Goal: Answer question/provide support

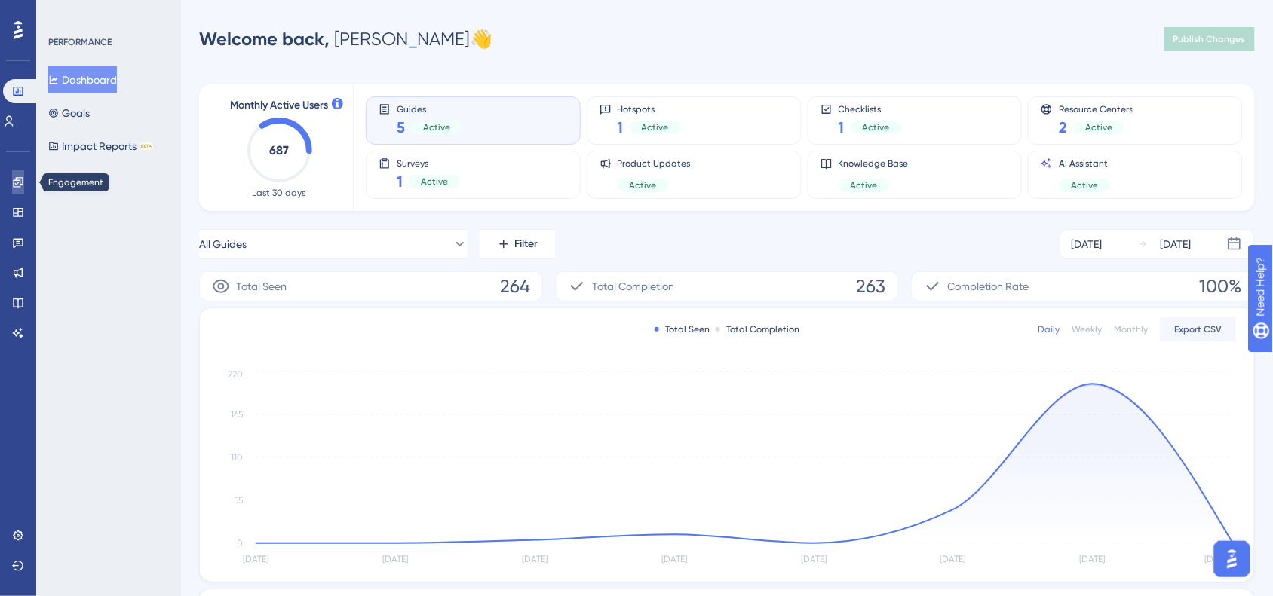
click at [23, 183] on icon at bounding box center [18, 182] width 10 height 10
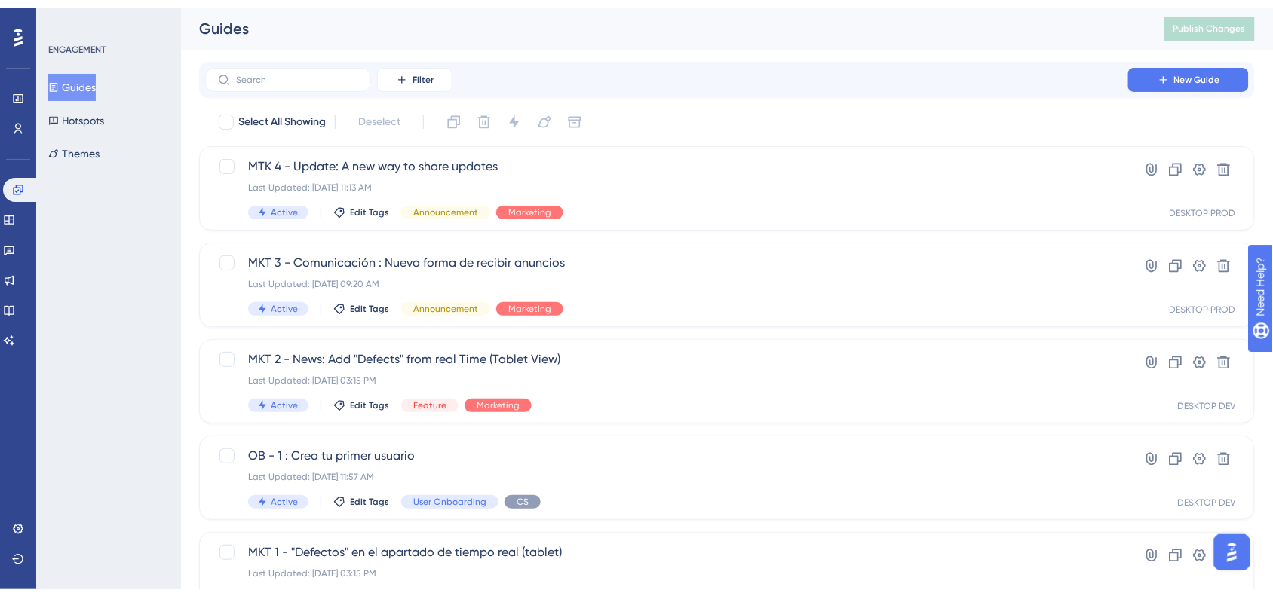
scroll to position [61, 0]
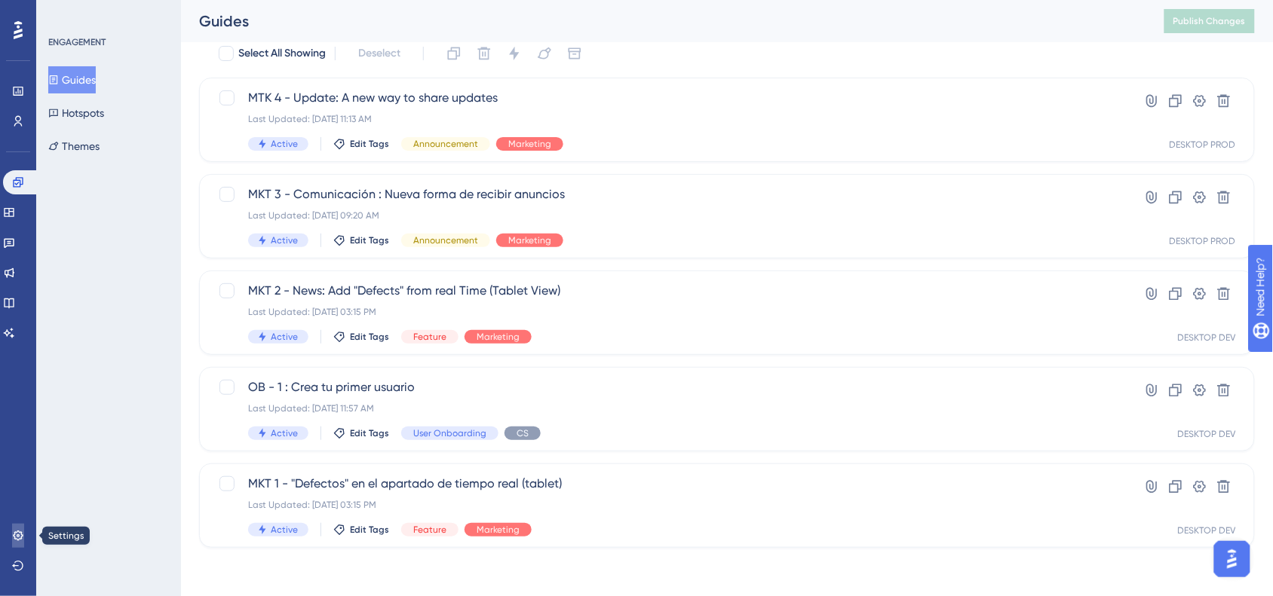
click at [20, 541] on icon at bounding box center [18, 536] width 12 height 12
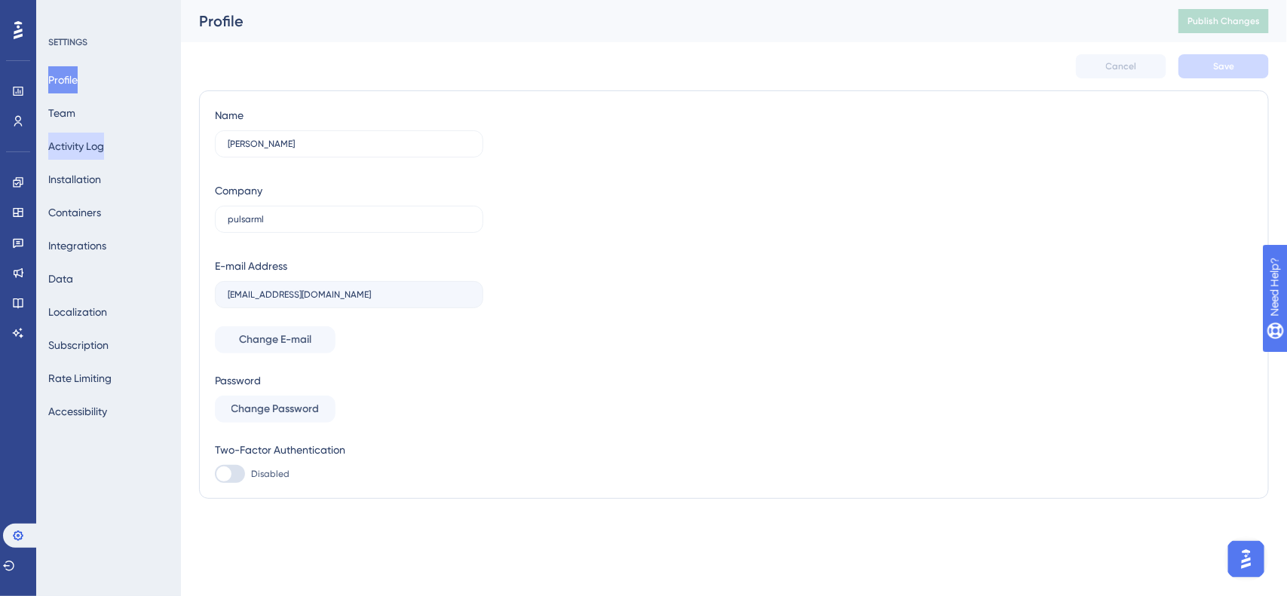
click at [104, 147] on button "Activity Log" at bounding box center [76, 146] width 56 height 27
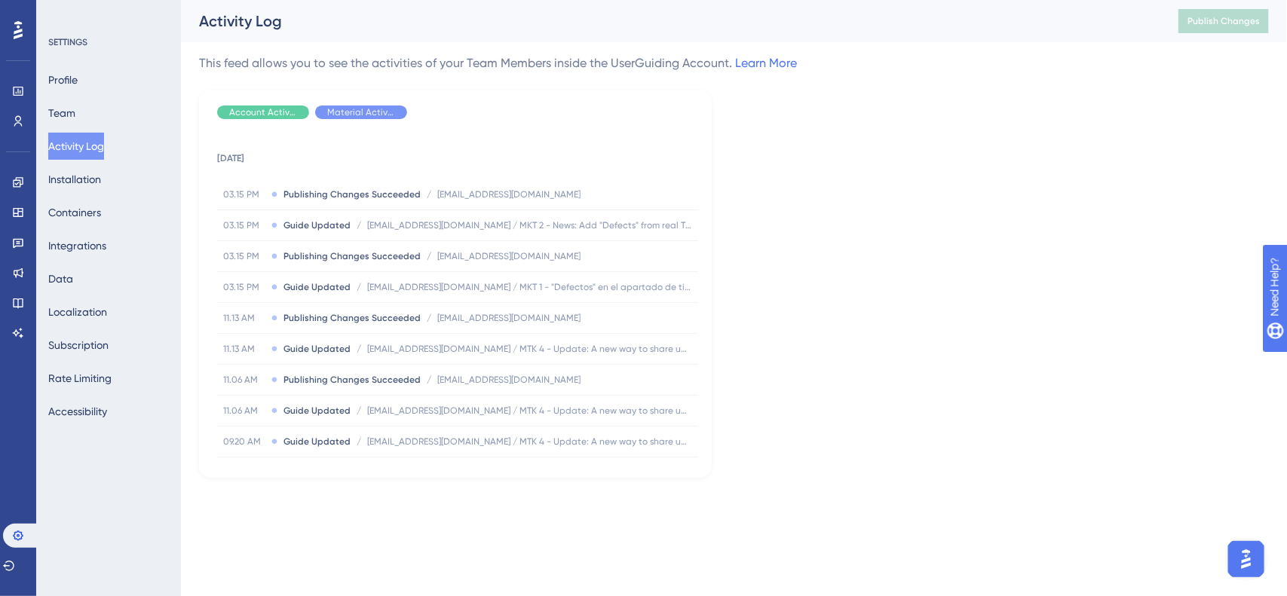
click at [841, 163] on div "This feed allows you to see the activities of your Team Members inside the User…" at bounding box center [734, 266] width 1070 height 424
click at [24, 185] on link at bounding box center [18, 182] width 12 height 24
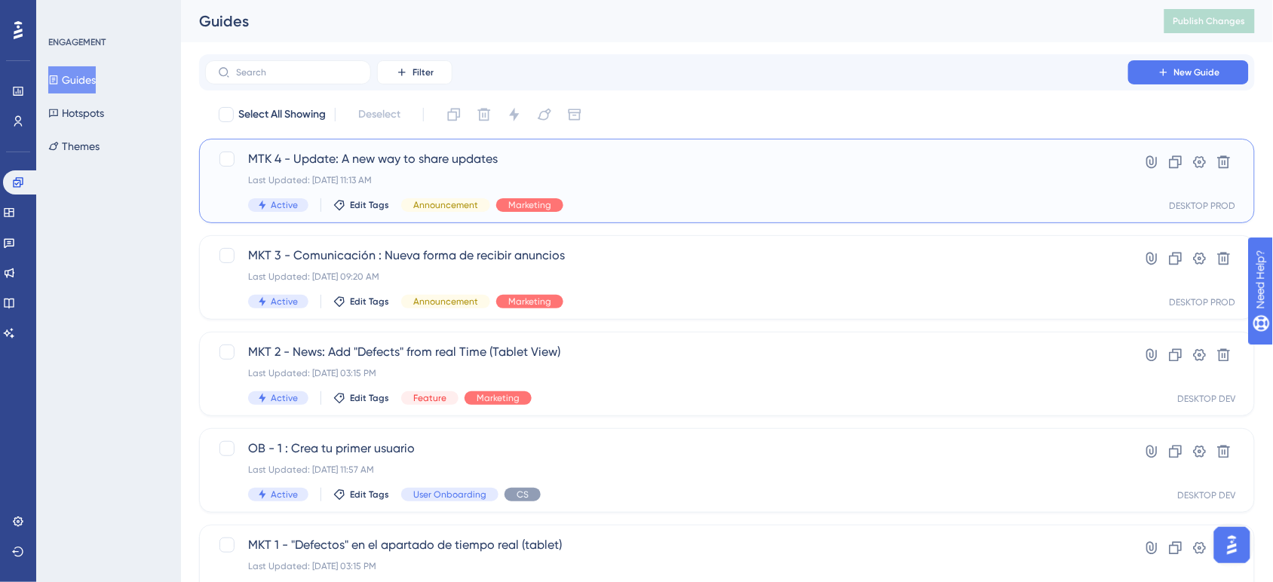
click at [714, 194] on div "MTK 4 - Update: A new way to share updates Last Updated: [DATE] 11:13 AM Active…" at bounding box center [666, 181] width 837 height 62
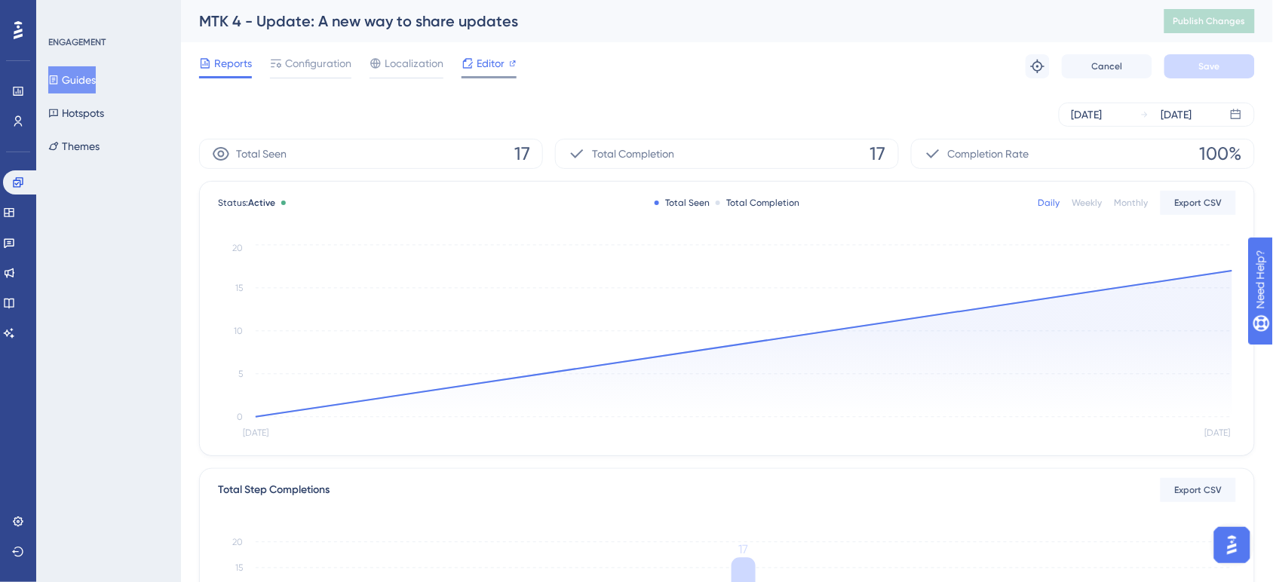
click at [496, 62] on span "Editor" at bounding box center [491, 63] width 28 height 18
click at [342, 69] on span "Configuration" at bounding box center [318, 63] width 66 height 18
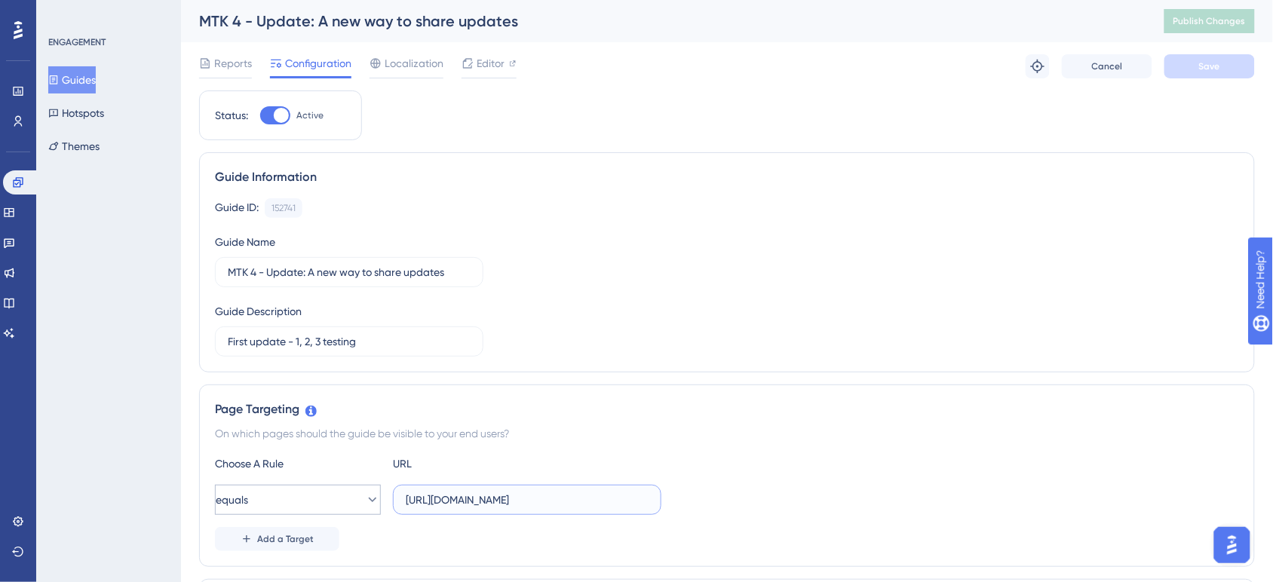
drag, startPoint x: 597, startPoint y: 501, endPoint x: 371, endPoint y: 509, distance: 226.3
click at [371, 509] on div "equals [URL][DOMAIN_NAME]" at bounding box center [438, 500] width 446 height 30
click at [814, 334] on div "Guide ID: 152741 Copy Guide Name MTK 4 - Update: A new way to share updates Gui…" at bounding box center [727, 277] width 1024 height 158
click at [93, 84] on button "Guides" at bounding box center [72, 79] width 48 height 27
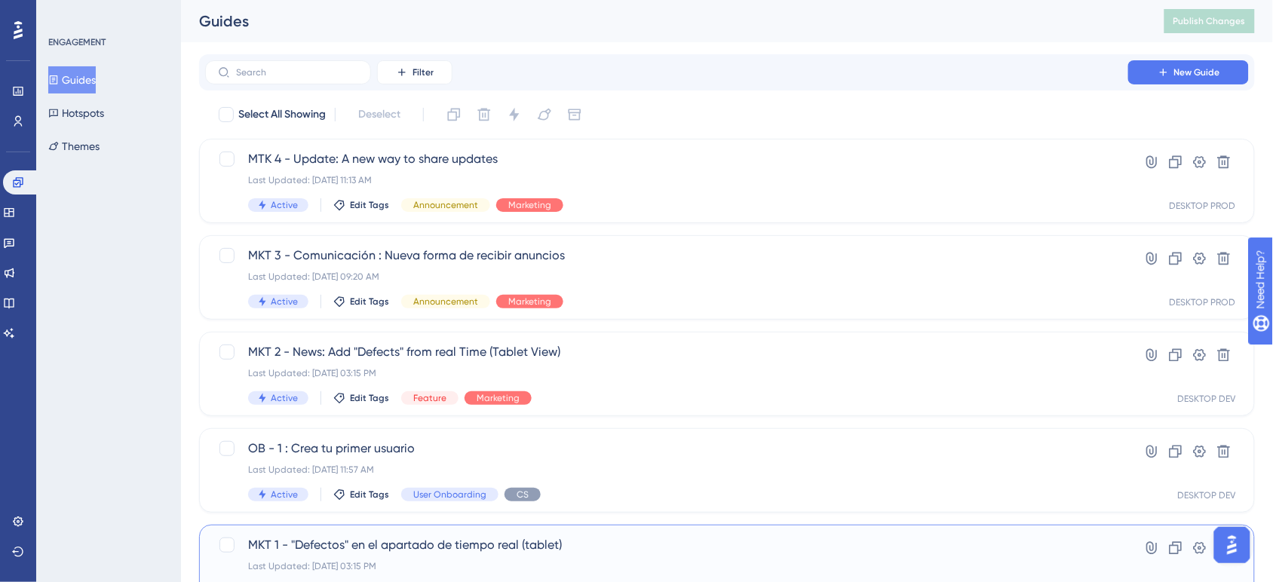
click at [328, 547] on span "MKT 1 - "Defectos" en el apartado de tiempo real (tablet)" at bounding box center [666, 545] width 837 height 18
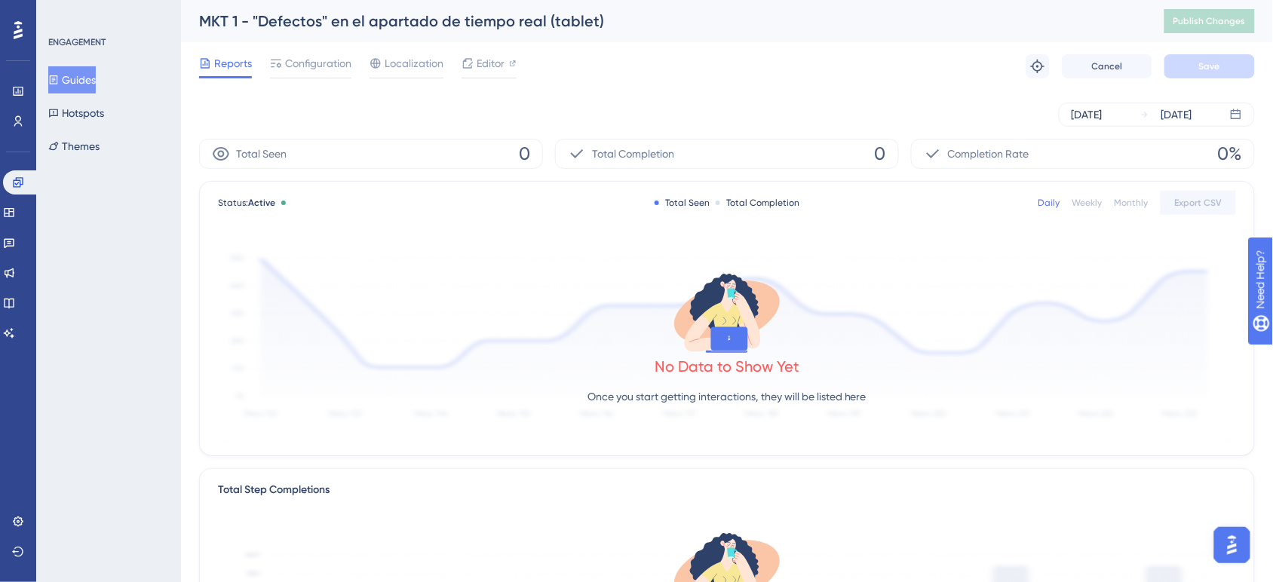
click at [326, 45] on div "Reports Configuration Localization Editor Troubleshoot Cancel Save" at bounding box center [727, 66] width 1056 height 48
click at [333, 60] on span "Configuration" at bounding box center [318, 63] width 66 height 18
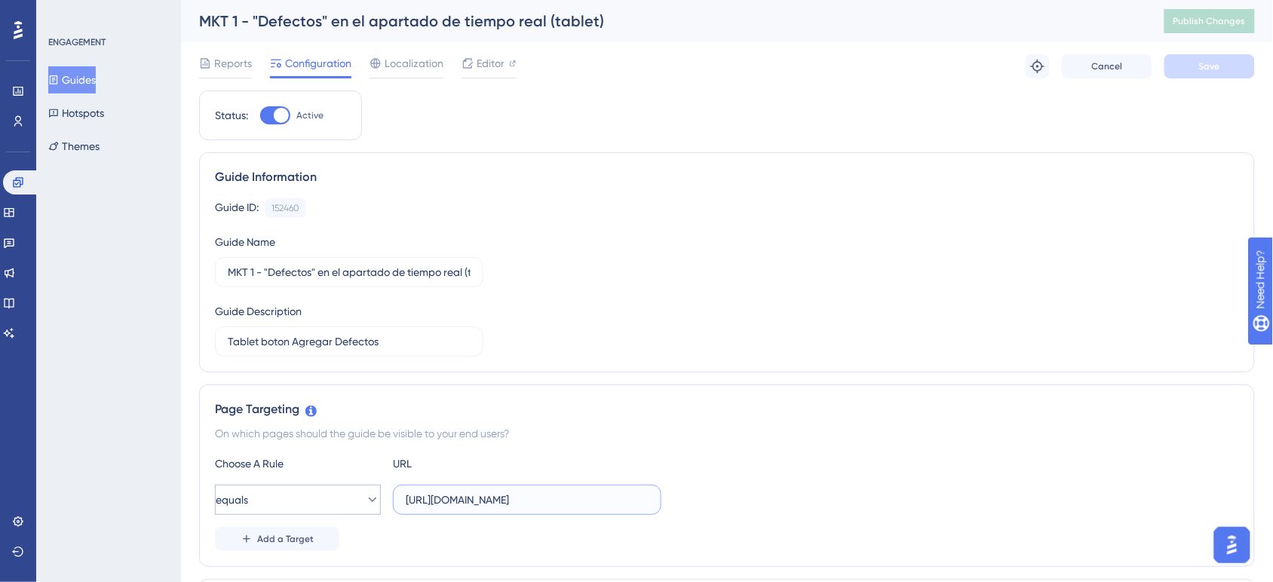
drag, startPoint x: 614, startPoint y: 507, endPoint x: 336, endPoint y: 515, distance: 278.3
click at [336, 515] on div "equals [URL][DOMAIN_NAME]" at bounding box center [438, 500] width 446 height 30
paste input "text"
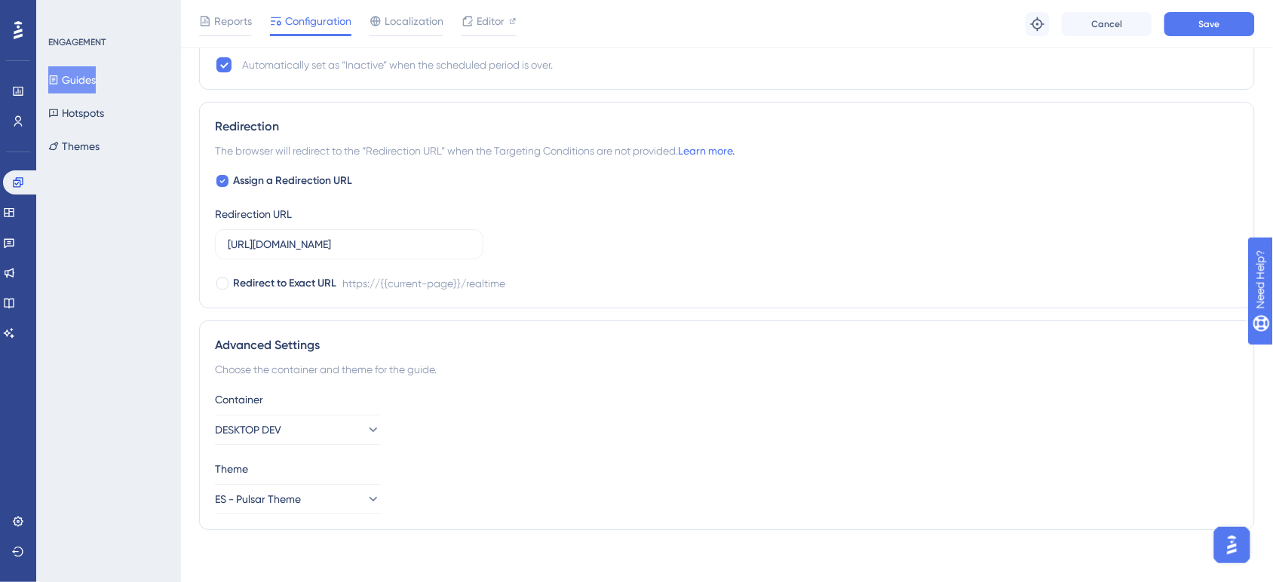
scroll to position [1470, 0]
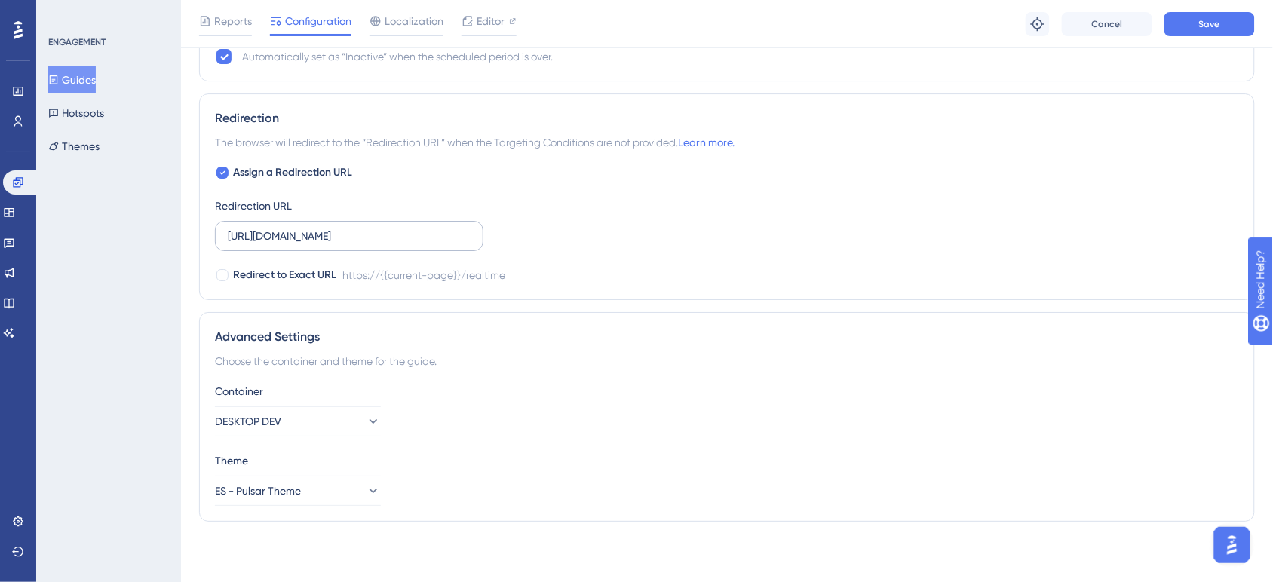
type input "[URL][DOMAIN_NAME]"
drag, startPoint x: 450, startPoint y: 231, endPoint x: 58, endPoint y: 220, distance: 392.2
paste input "text"
type input "[URL][DOMAIN_NAME]"
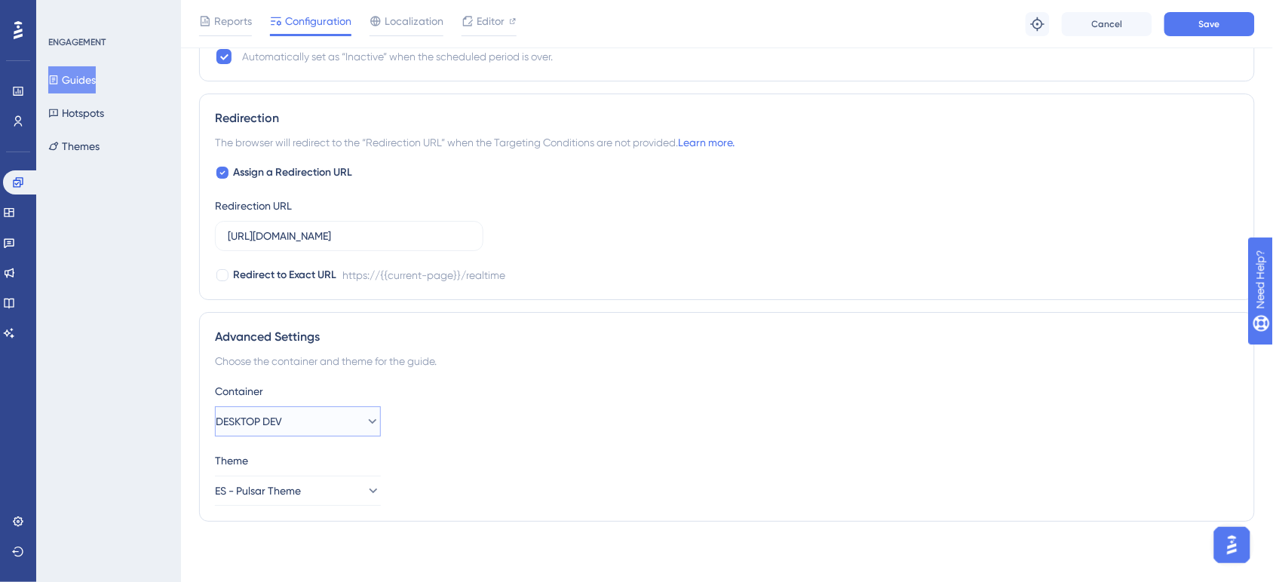
click at [324, 431] on button "DESKTOP DEV" at bounding box center [298, 421] width 166 height 30
click at [314, 495] on div "DESKTOP PROD DESKTOP PROD" at bounding box center [298, 497] width 122 height 30
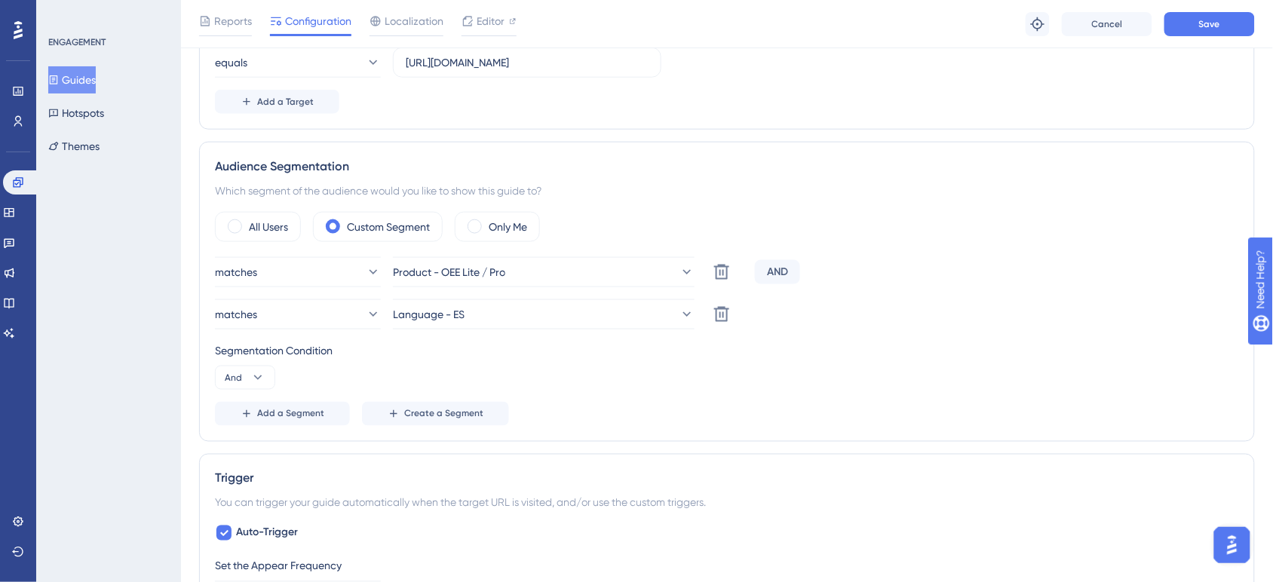
scroll to position [465, 0]
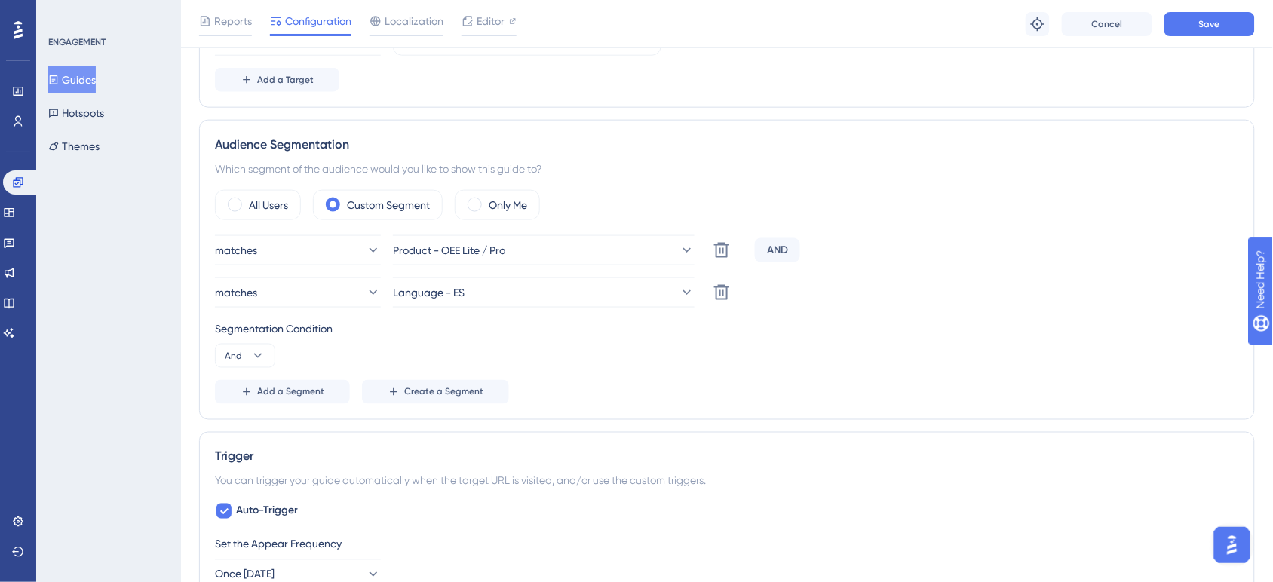
click at [504, 173] on div "Which segment of the audience would you like to show this guide to?" at bounding box center [727, 169] width 1024 height 18
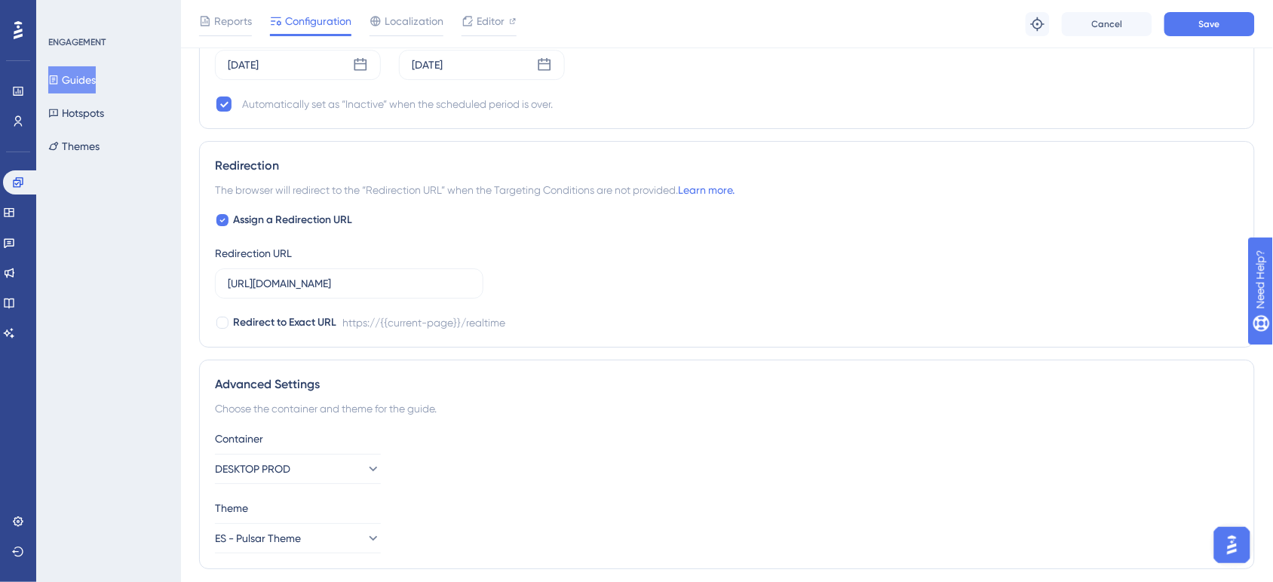
scroll to position [1470, 0]
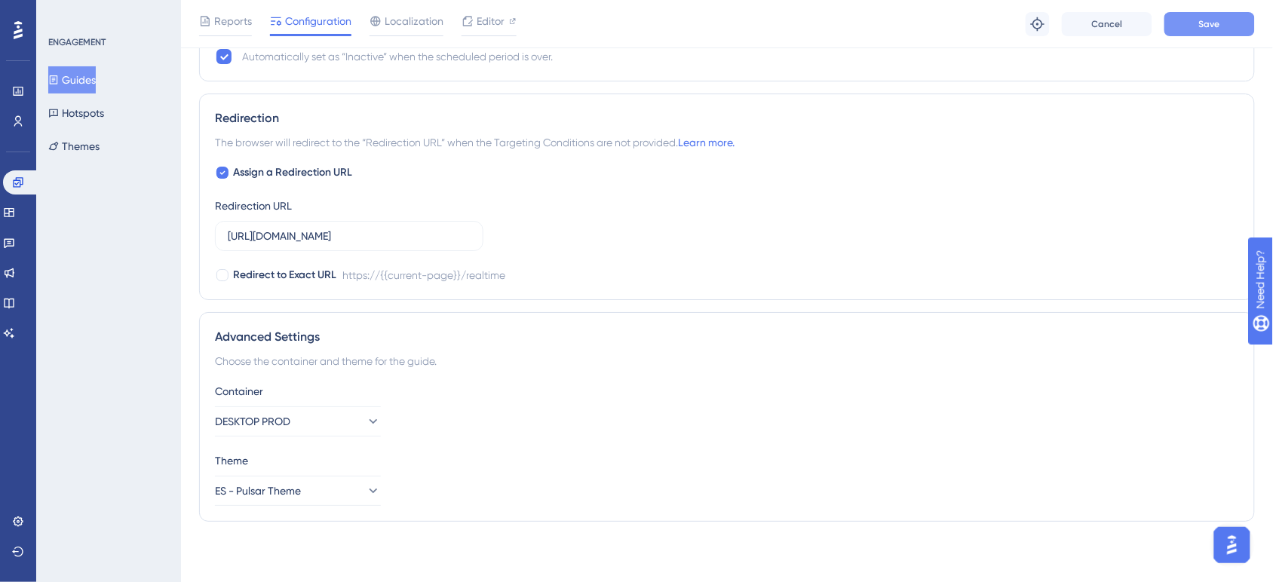
click at [1224, 31] on button "Save" at bounding box center [1209, 24] width 90 height 24
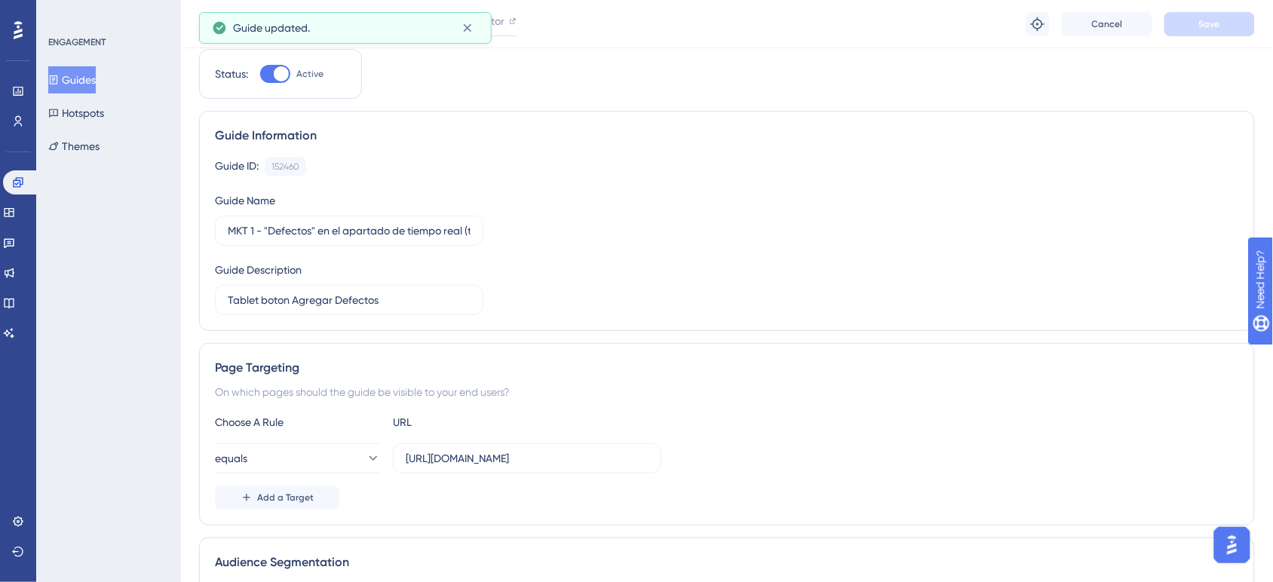
scroll to position [0, 0]
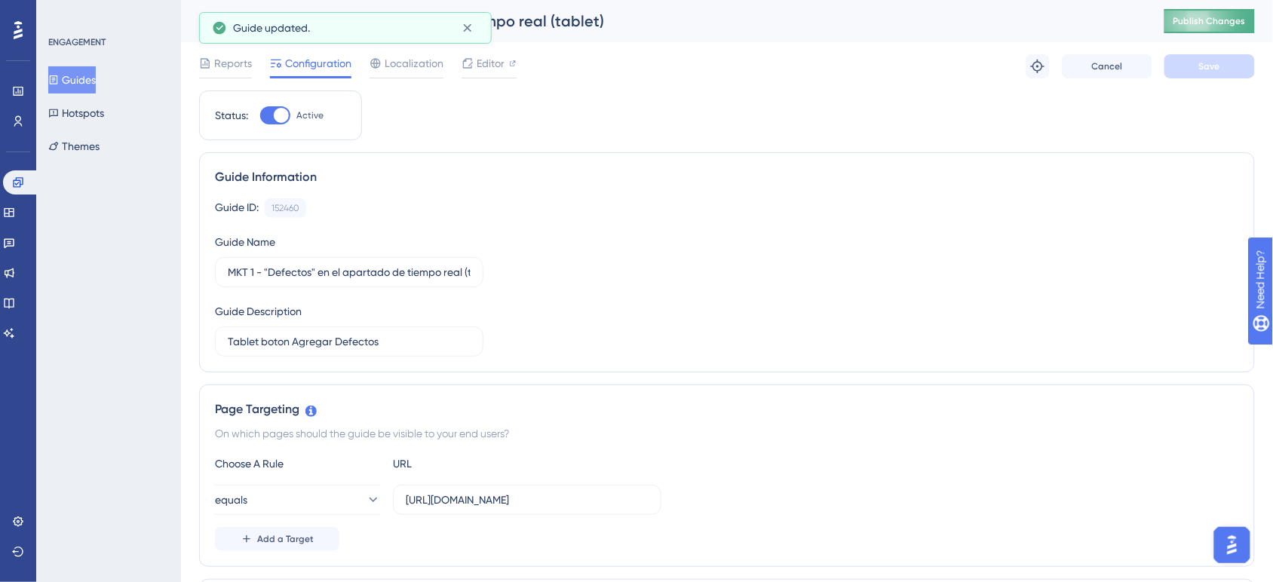
click at [1253, 14] on button "Publish Changes" at bounding box center [1209, 21] width 90 height 24
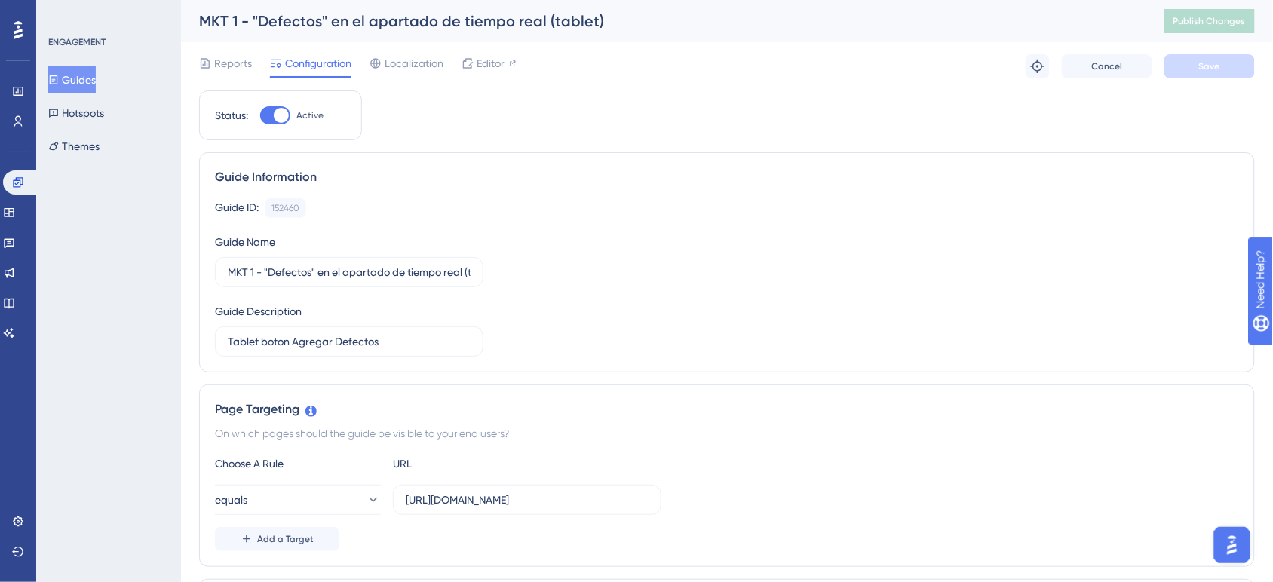
click at [81, 70] on button "Guides" at bounding box center [72, 79] width 48 height 27
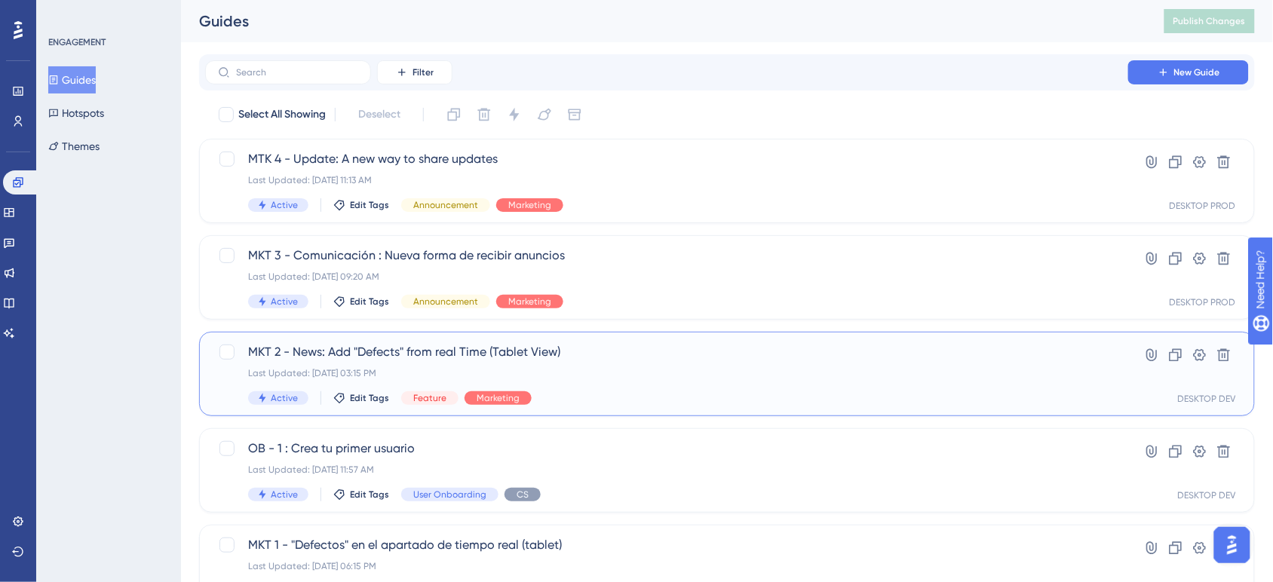
click at [635, 374] on div "Last Updated: [DATE] 03:15 PM" at bounding box center [666, 373] width 837 height 12
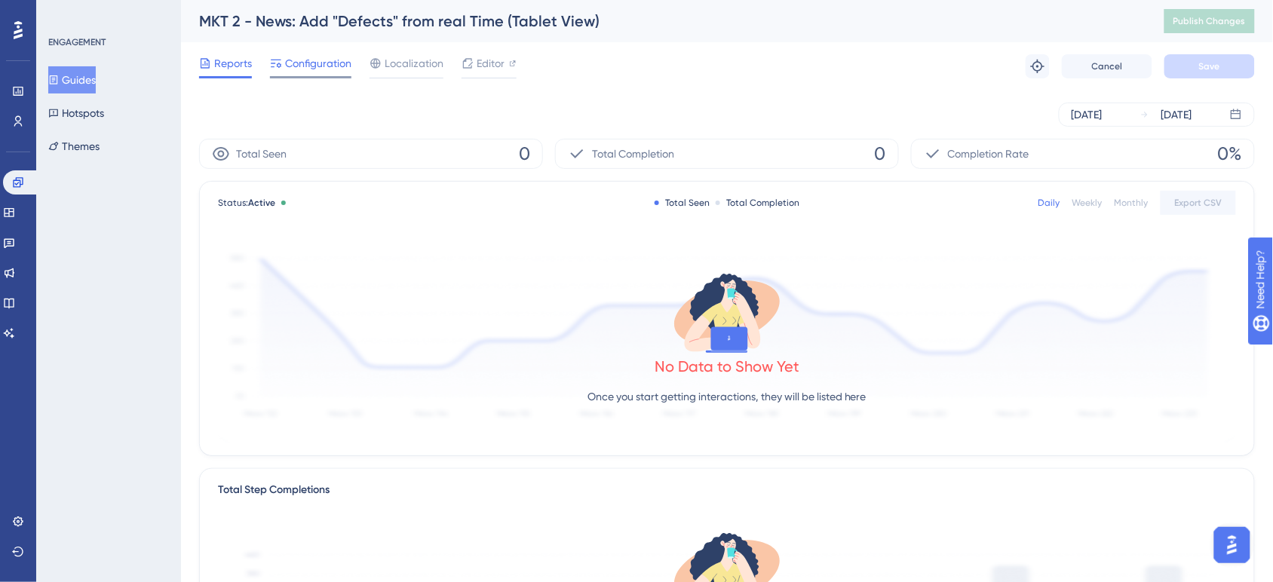
click at [296, 66] on span "Configuration" at bounding box center [318, 63] width 66 height 18
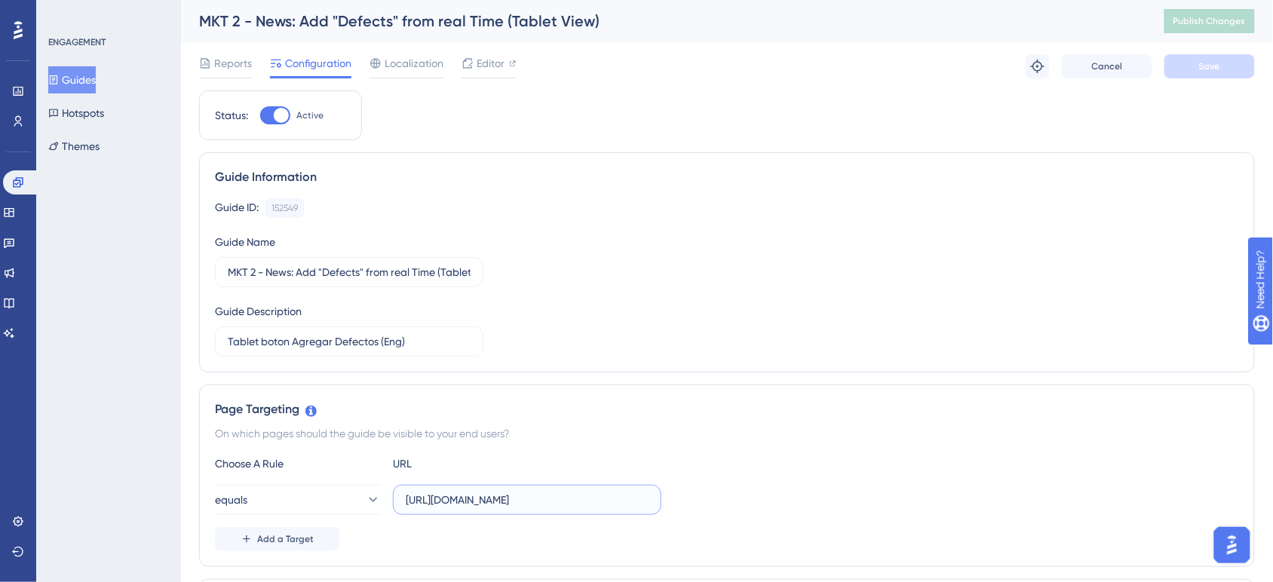
drag, startPoint x: 623, startPoint y: 505, endPoint x: 351, endPoint y: 483, distance: 272.4
click at [351, 483] on div "Choose A Rule URL equals [URL][DOMAIN_NAME] Add a Target" at bounding box center [727, 503] width 1024 height 97
paste input "text"
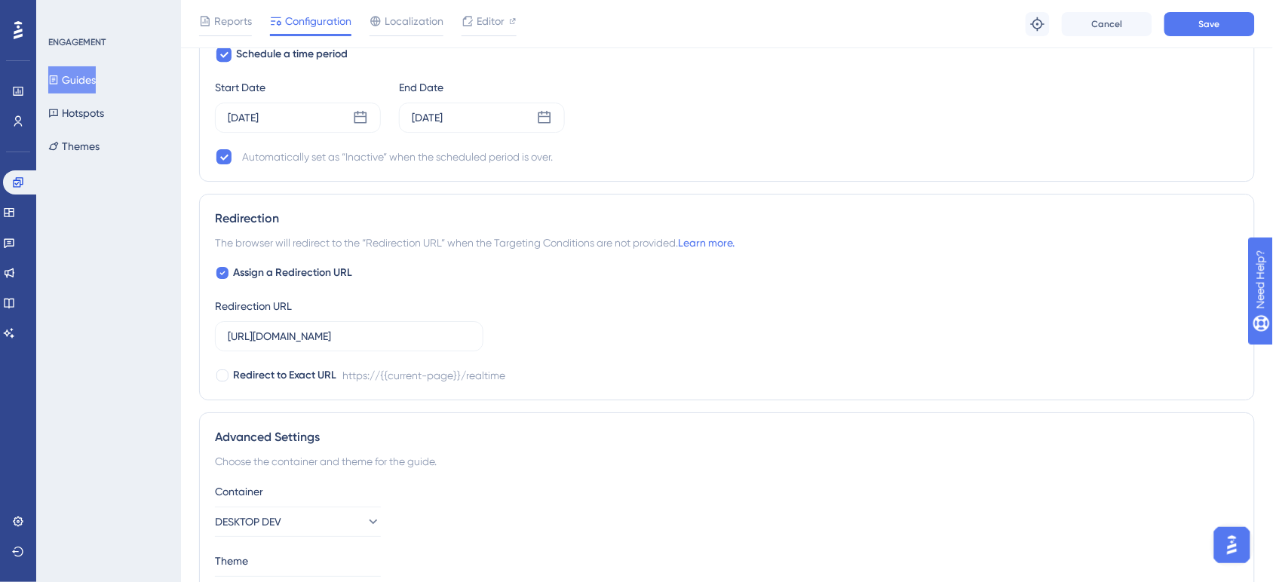
scroll to position [1455, 0]
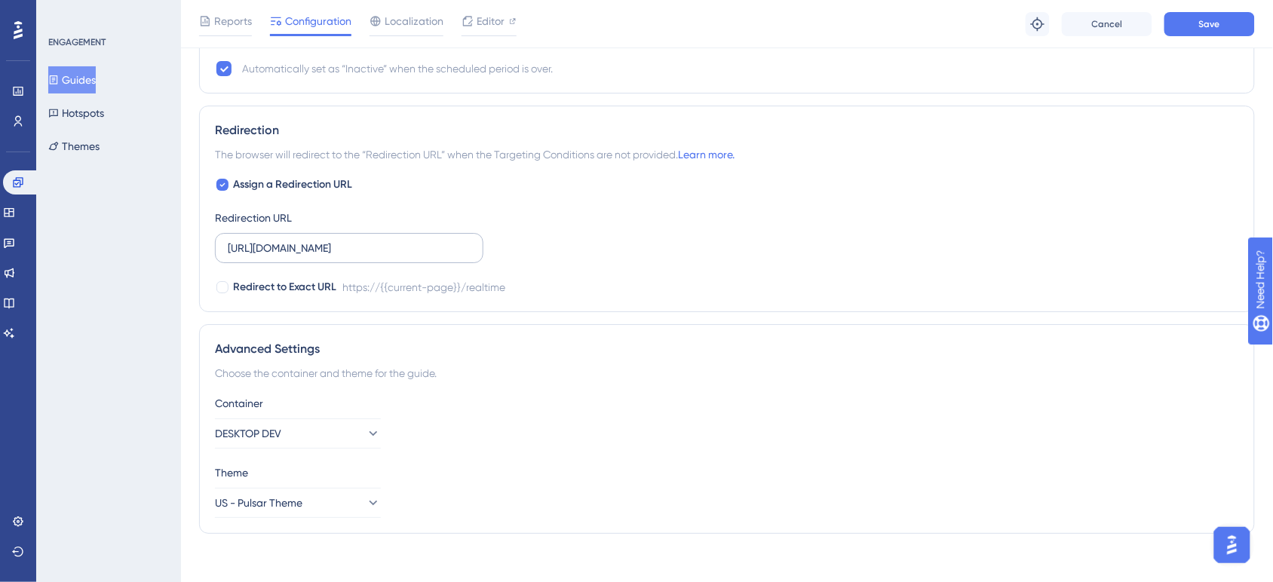
type input "[URL][DOMAIN_NAME]"
drag, startPoint x: 443, startPoint y: 253, endPoint x: 156, endPoint y: 219, distance: 288.5
paste input "text"
type input "[URL][DOMAIN_NAME]"
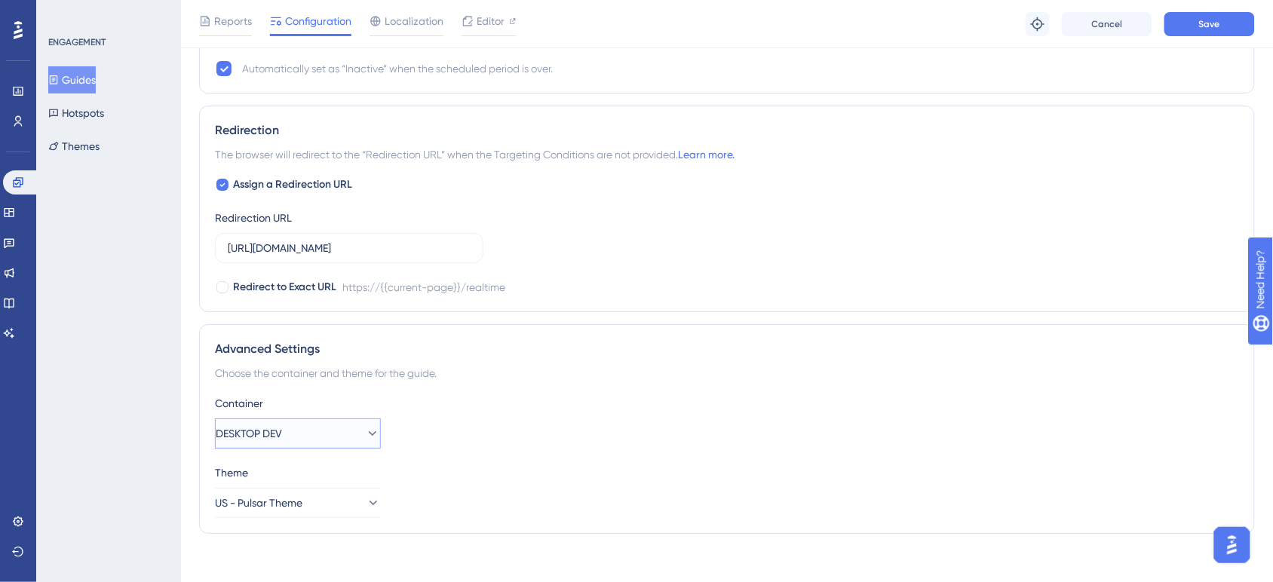
click at [326, 431] on button "DESKTOP DEV" at bounding box center [298, 433] width 166 height 30
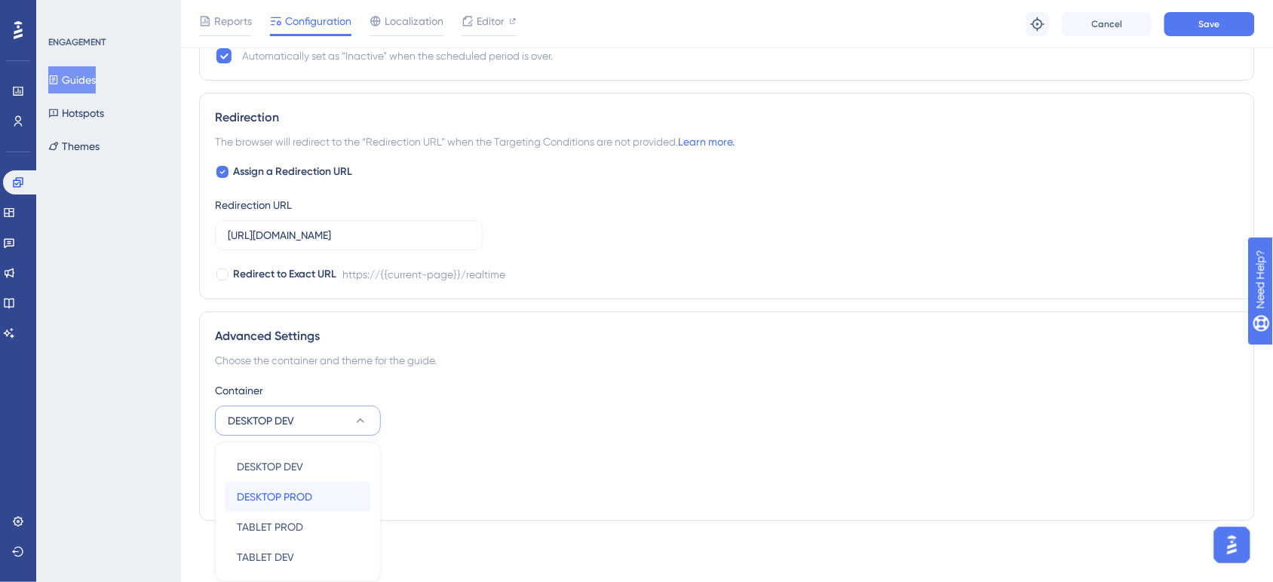
click at [329, 485] on div "DESKTOP PROD DESKTOP PROD" at bounding box center [298, 497] width 122 height 30
click at [907, 366] on div "Choose the container and theme for the guide." at bounding box center [727, 361] width 1024 height 18
click at [1224, 32] on button "Save" at bounding box center [1209, 24] width 90 height 24
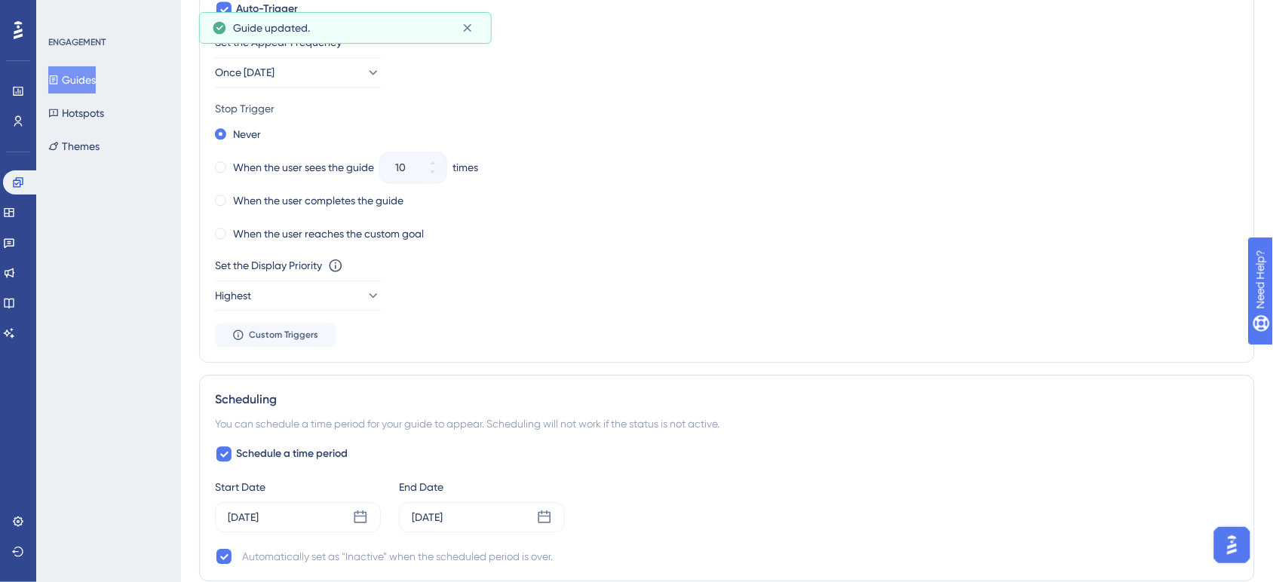
scroll to position [0, 0]
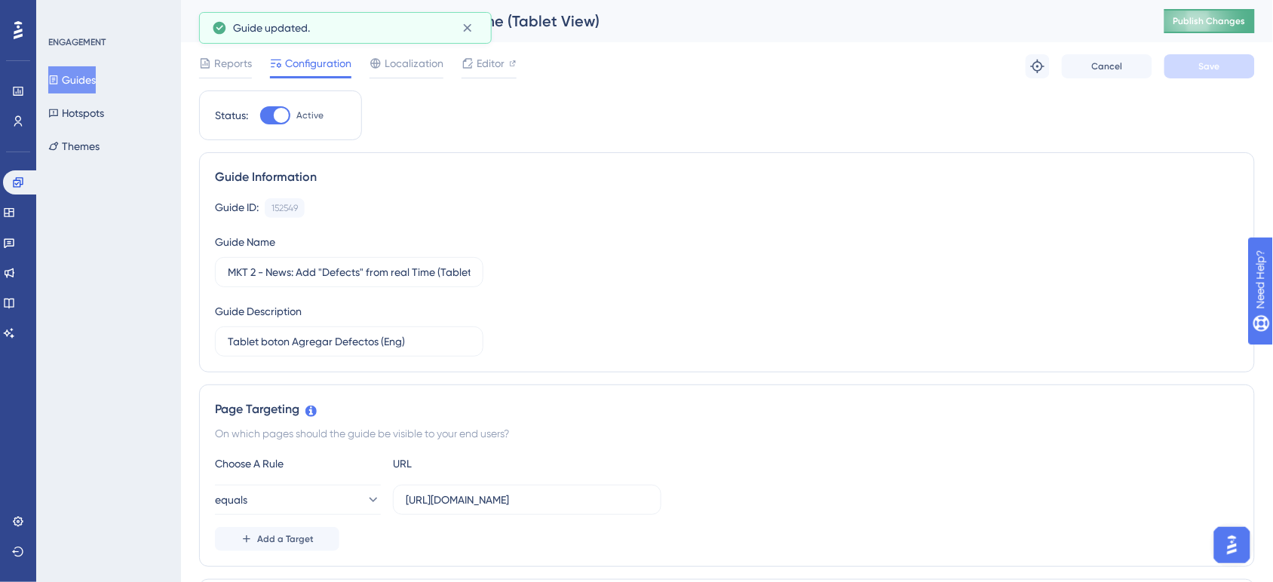
click at [1243, 21] on button "Publish Changes" at bounding box center [1209, 21] width 90 height 24
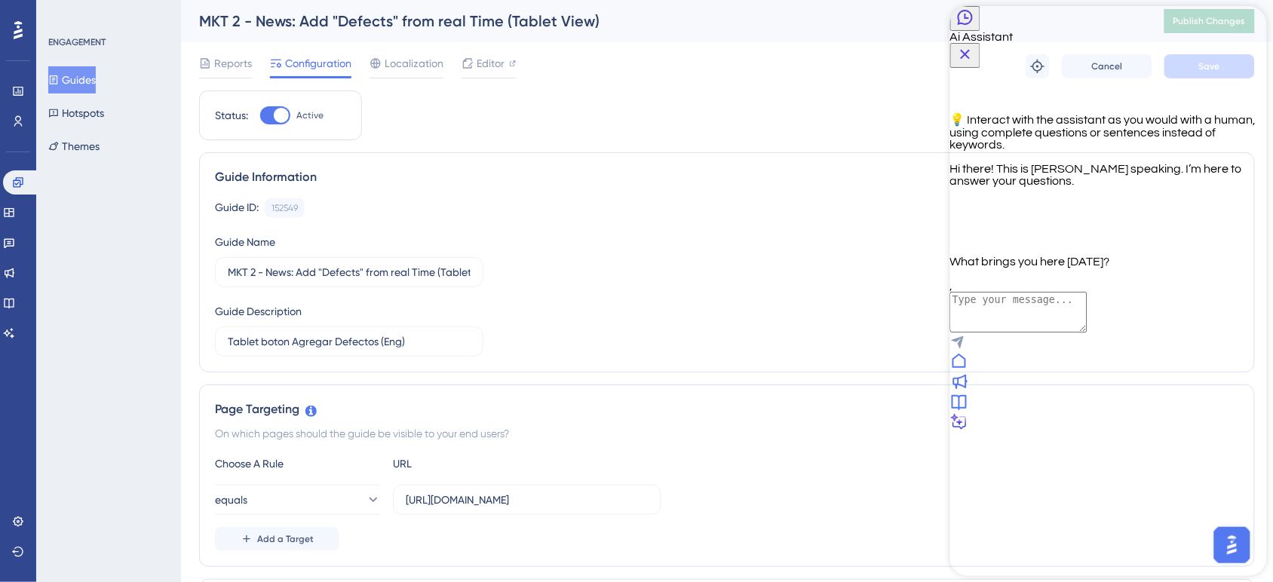
click at [1132, 268] on div "💡 Interact with the assistant as you would with a human, using complete questio…" at bounding box center [1107, 168] width 317 height 200
click at [1086, 333] on textarea "AI Assistant Text Input" at bounding box center [1017, 312] width 137 height 41
type textarea "Contactar a una persona"
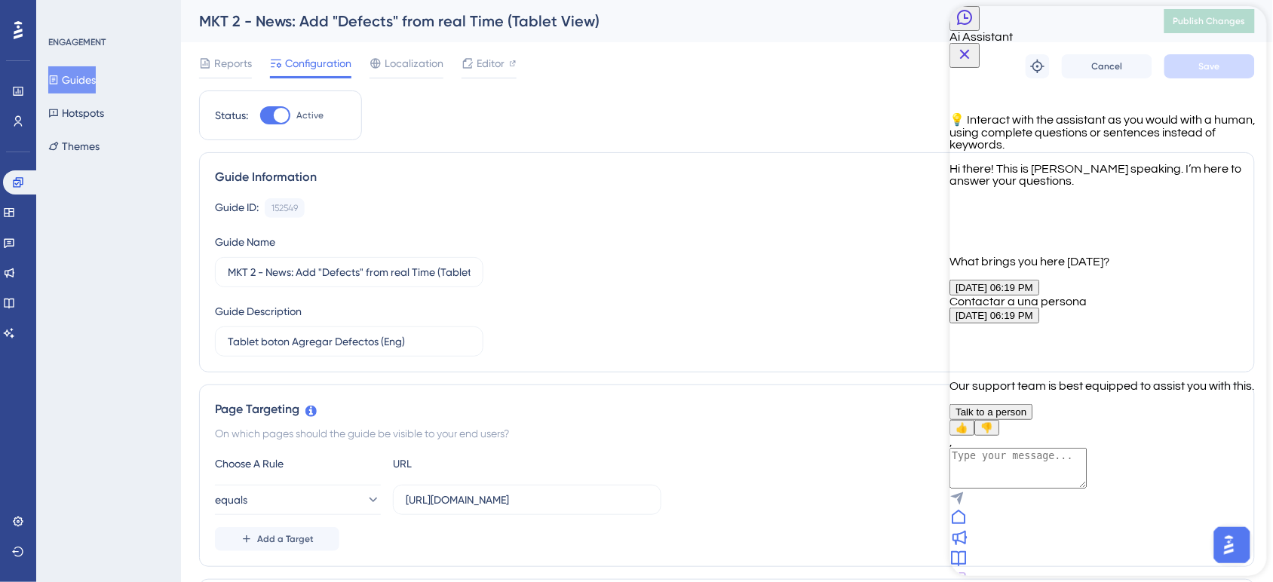
scroll to position [73, 0]
click at [1026, 406] on span "Talk to a person" at bounding box center [990, 411] width 71 height 11
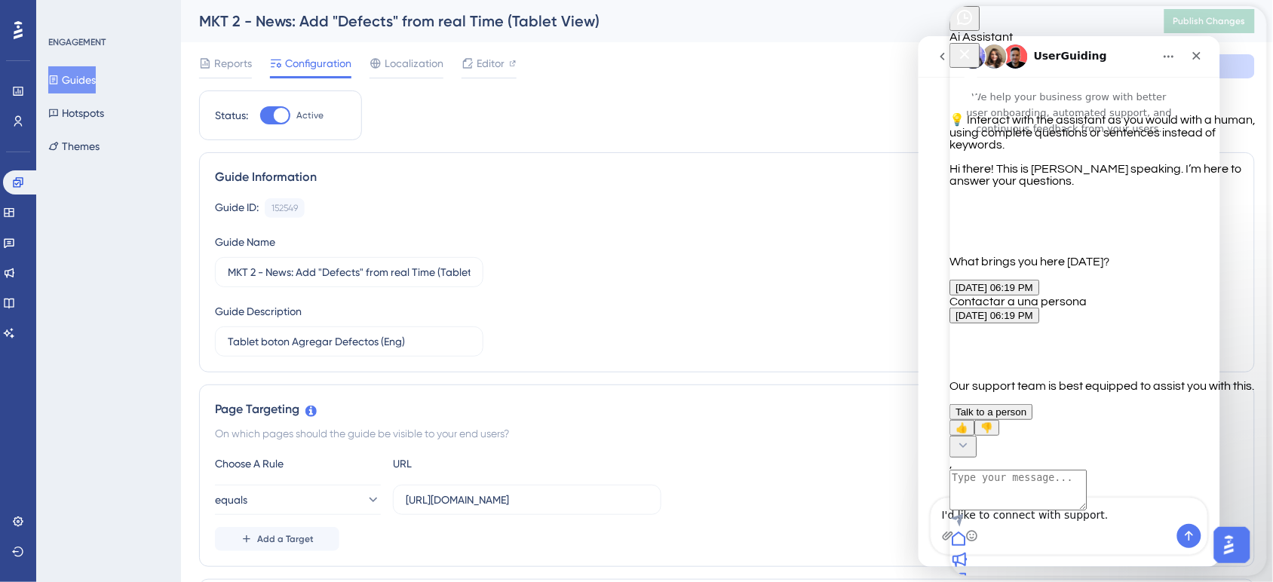
scroll to position [0, 0]
click at [973, 45] on icon "Close Button" at bounding box center [964, 54] width 18 height 18
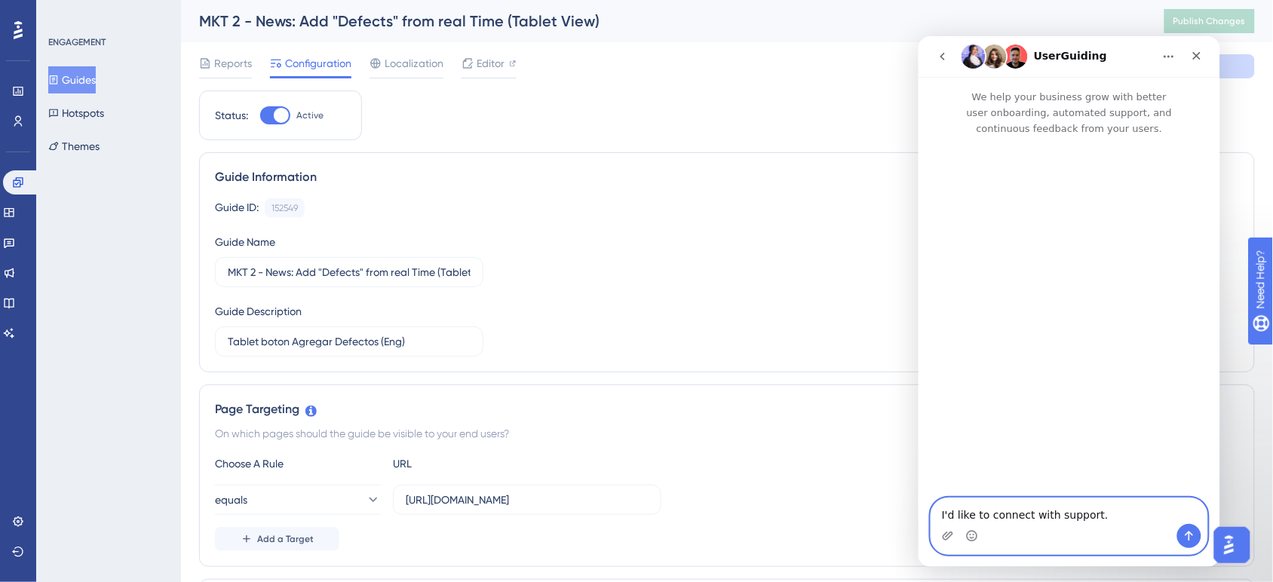
click at [1093, 505] on textarea "I'd like to connect with support." at bounding box center [1068, 511] width 276 height 26
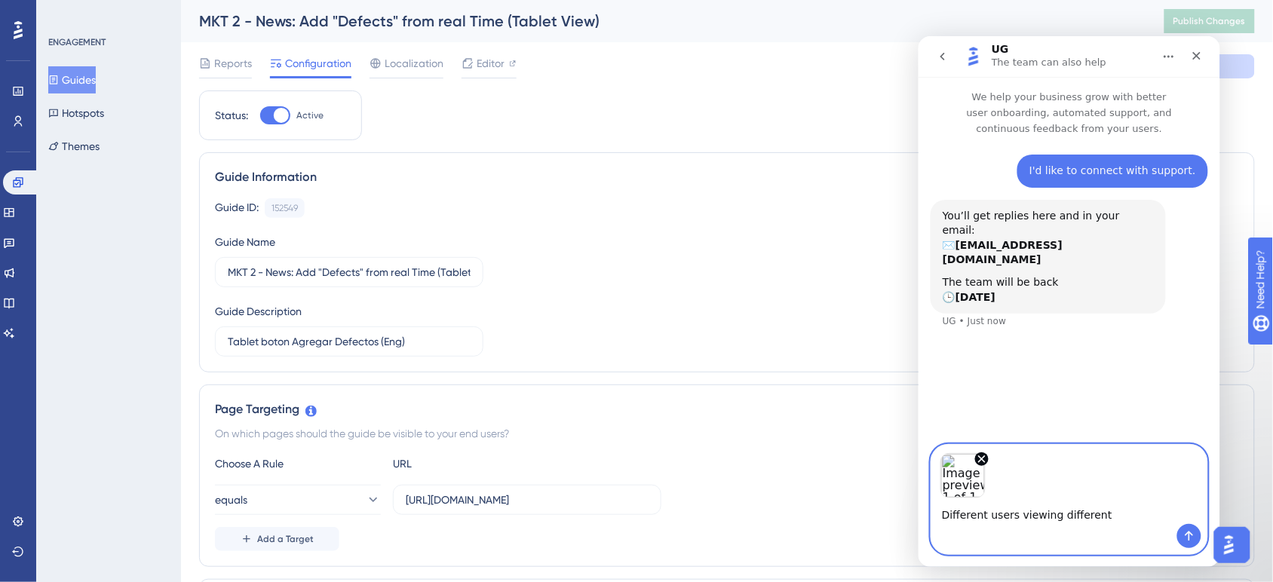
click at [1114, 503] on textarea "Different users viewing different" at bounding box center [1068, 511] width 276 height 26
type textarea "Different users viewing different "updates""
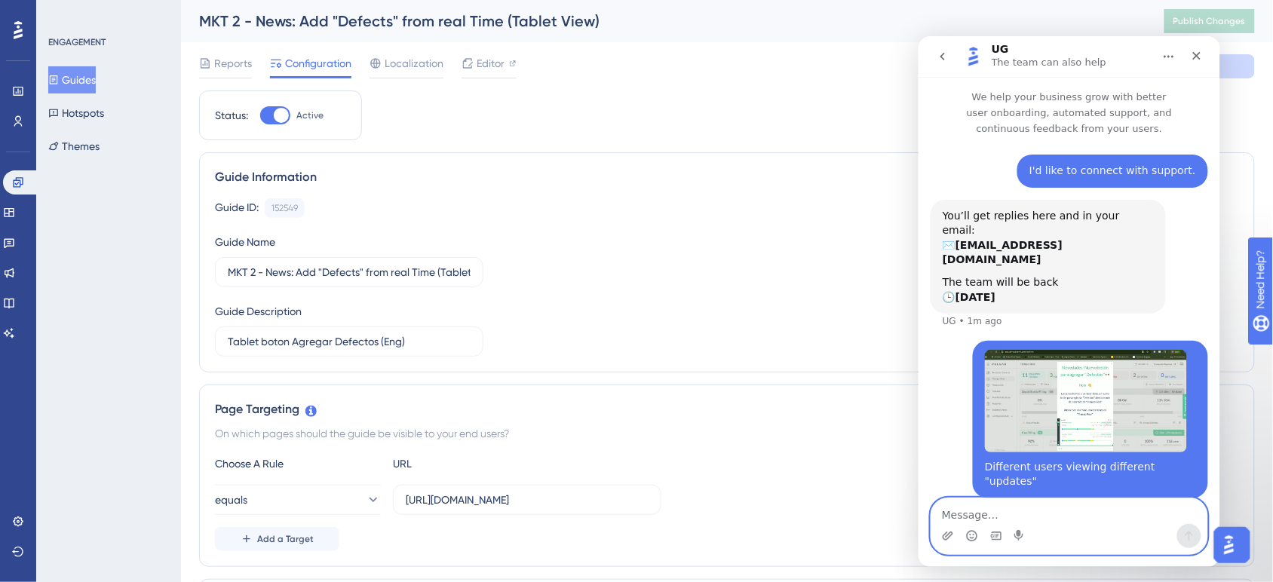
click at [1108, 505] on textarea "Message…" at bounding box center [1068, 511] width 276 height 26
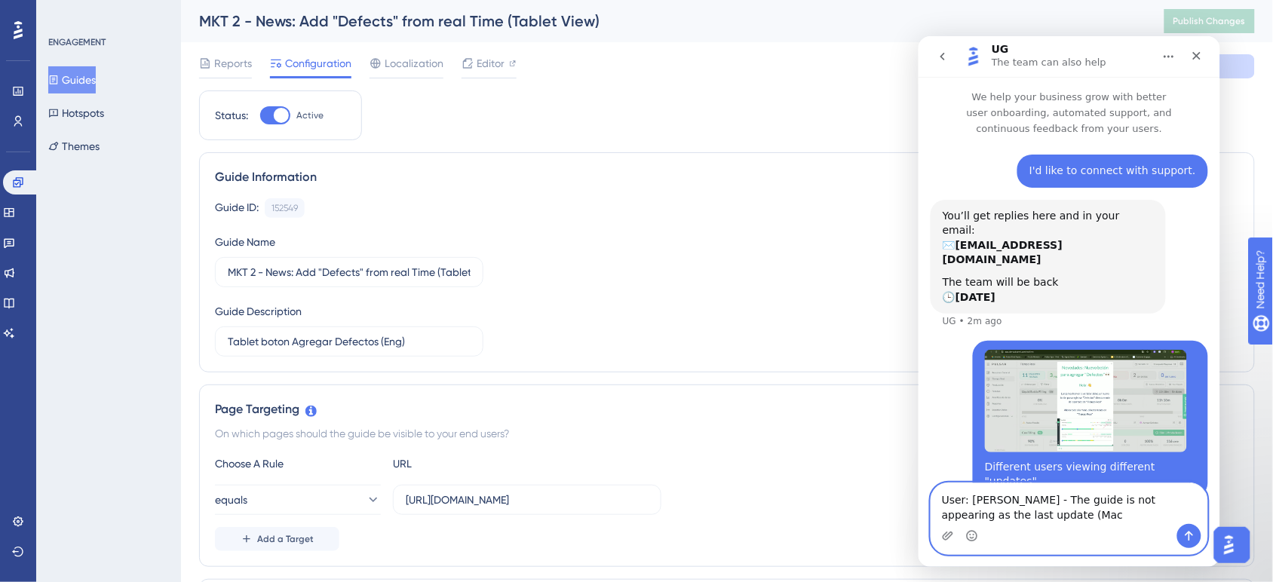
type textarea "User: [PERSON_NAME] - The guide is not appearing as the last update (Mac )"
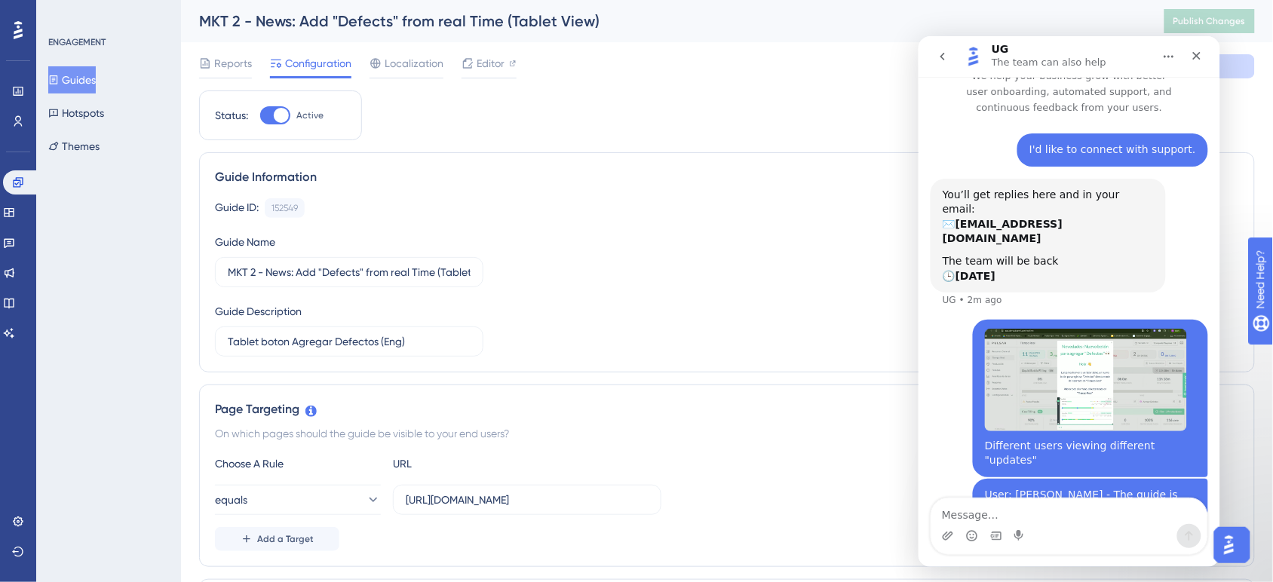
click at [91, 74] on button "Guides" at bounding box center [72, 79] width 48 height 27
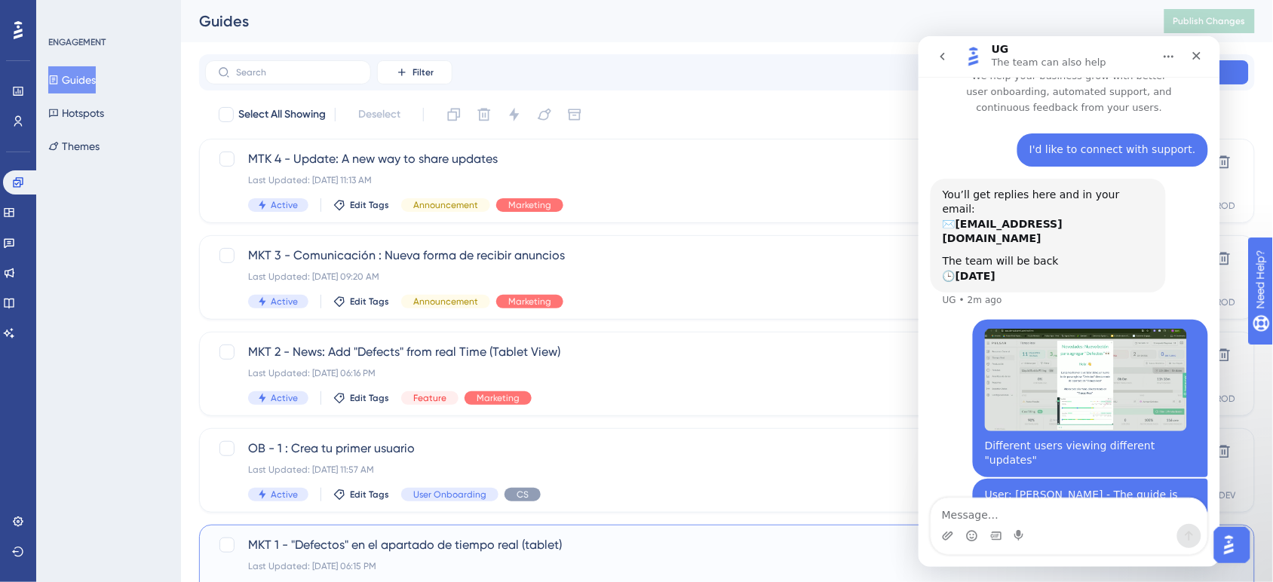
click at [637, 540] on span "MKT 1 - "Defectos" en el apartado de tiempo real (tablet)" at bounding box center [666, 545] width 837 height 18
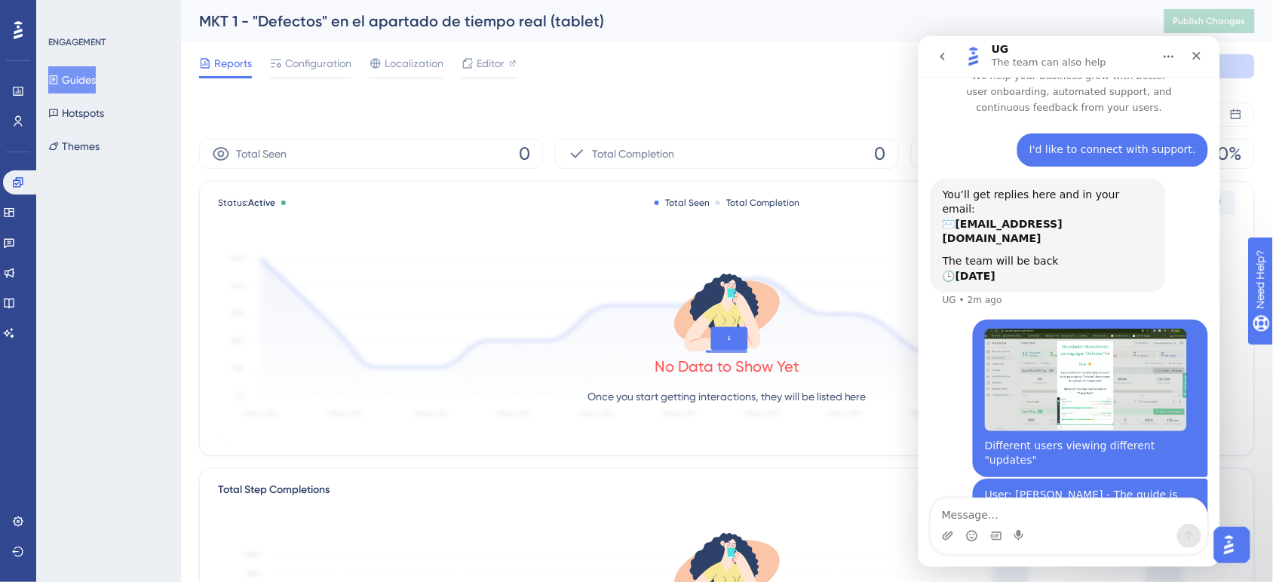
click at [1160, 52] on button "Home" at bounding box center [1168, 55] width 29 height 29
click at [496, 69] on span "Editor" at bounding box center [491, 63] width 28 height 18
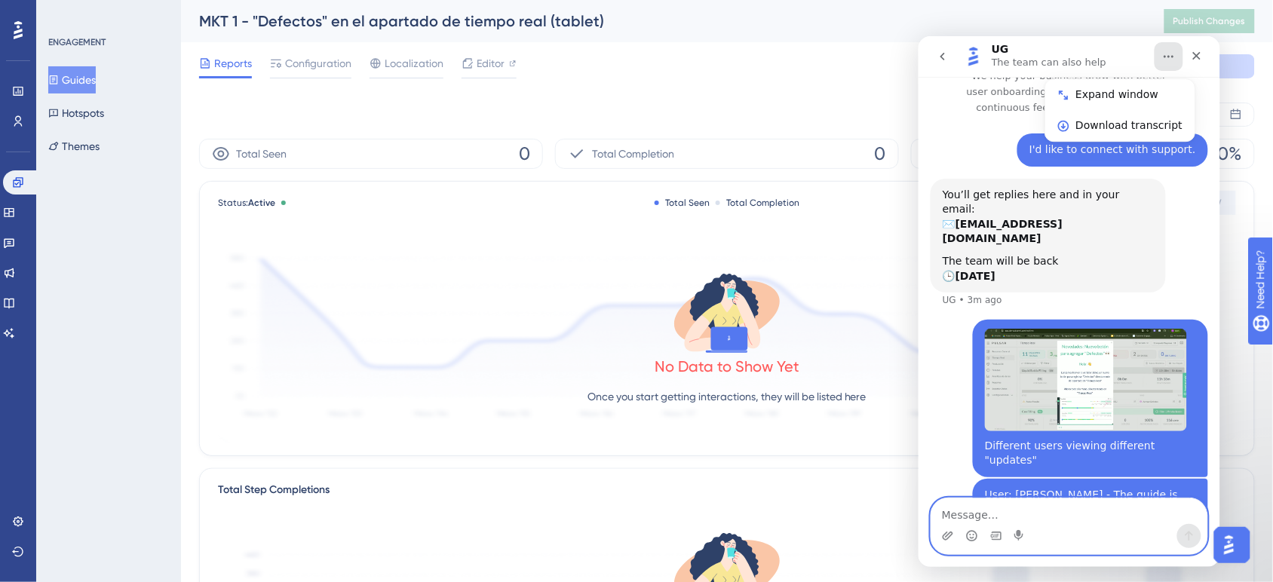
click at [1051, 511] on textarea "Message…" at bounding box center [1068, 511] width 276 height 26
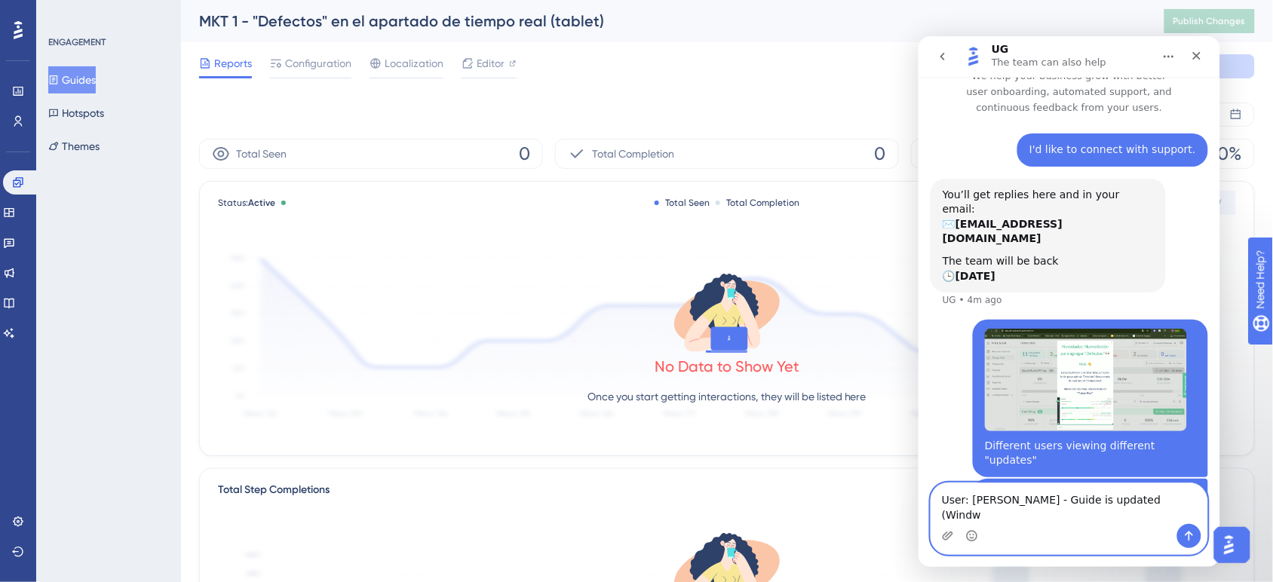
type textarea "User: [PERSON_NAME] - Guide is updated (Wind"
